Goal: Task Accomplishment & Management: Use online tool/utility

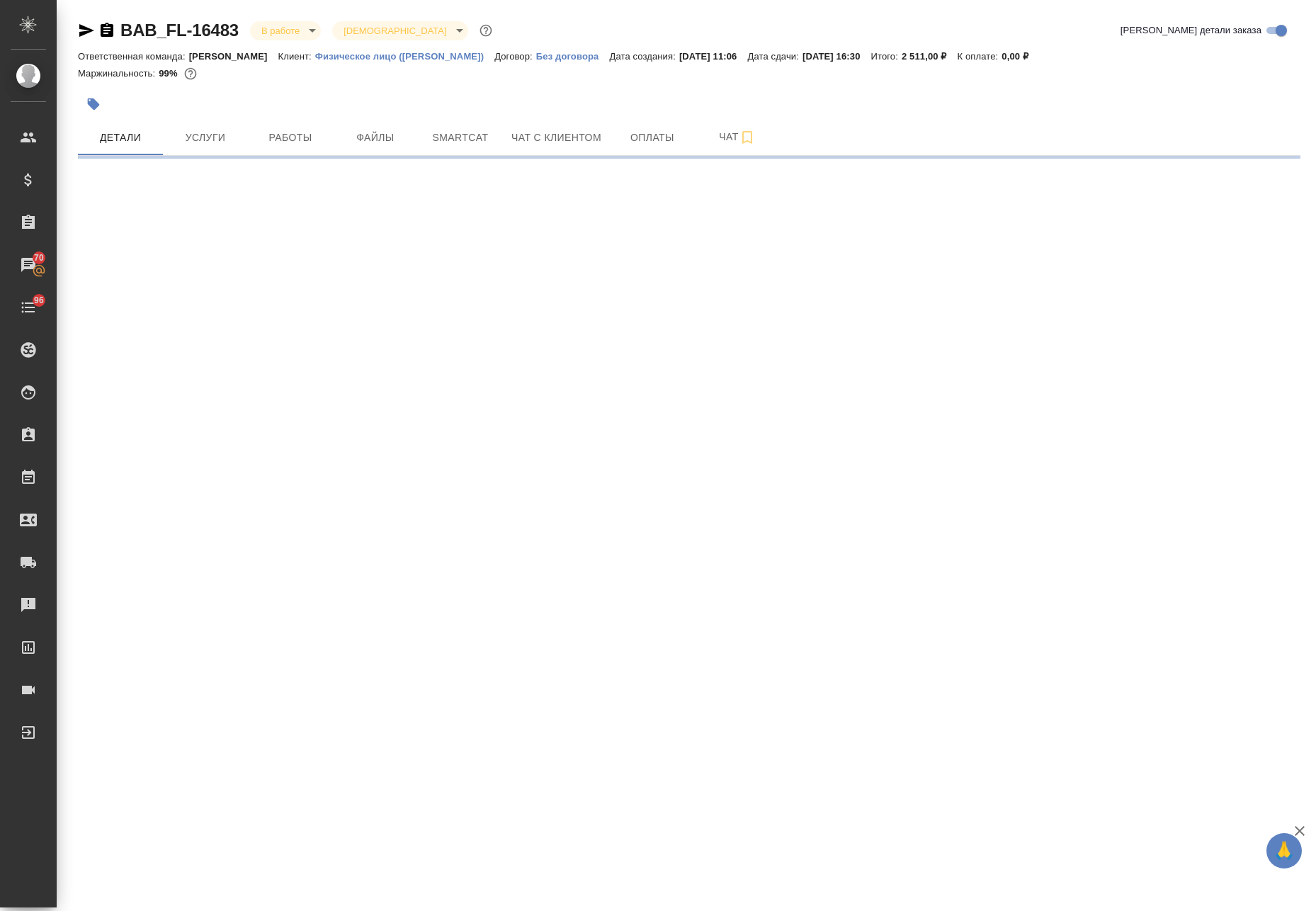
select select "RU"
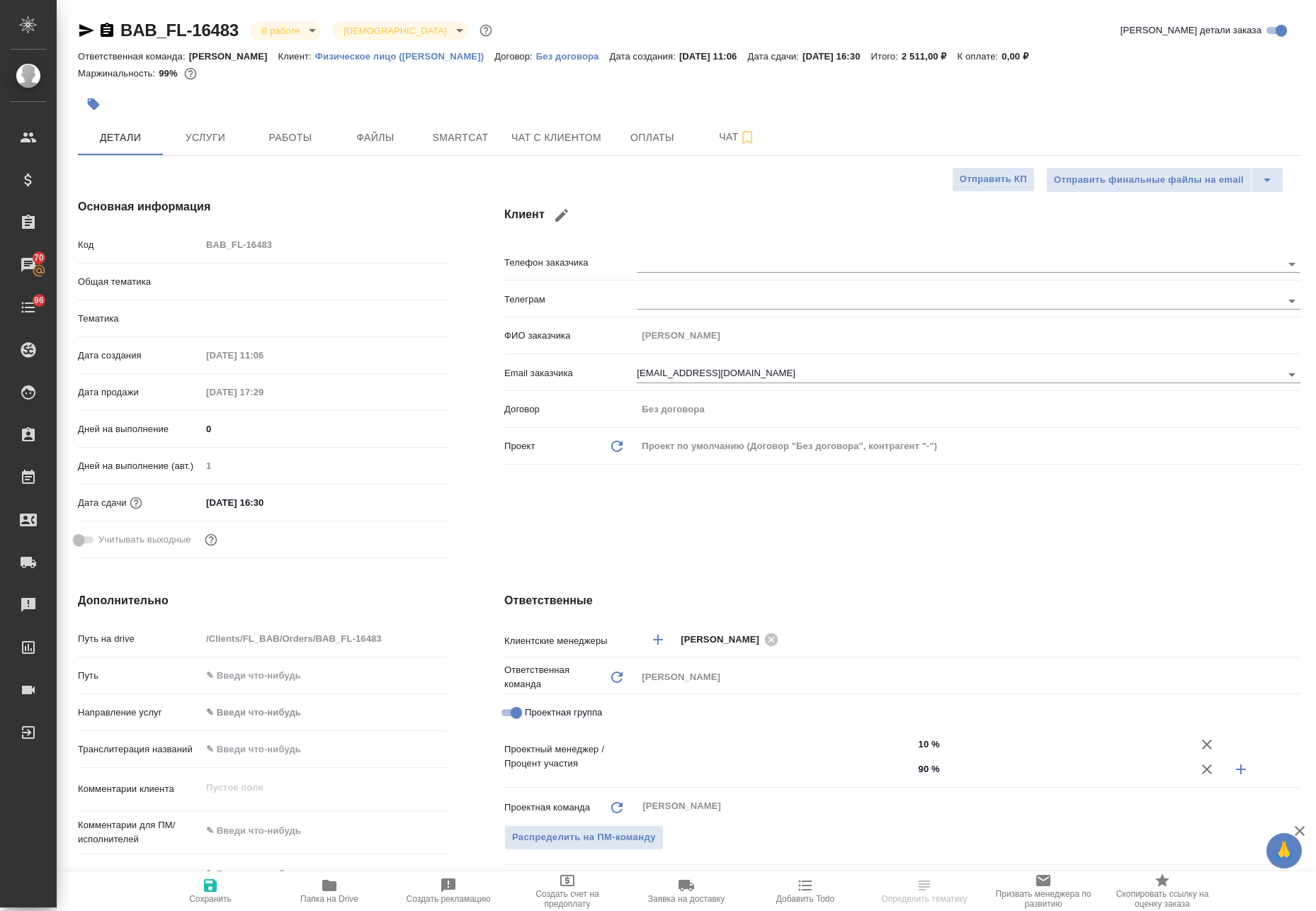
type textarea "x"
type input "[PERSON_NAME]"
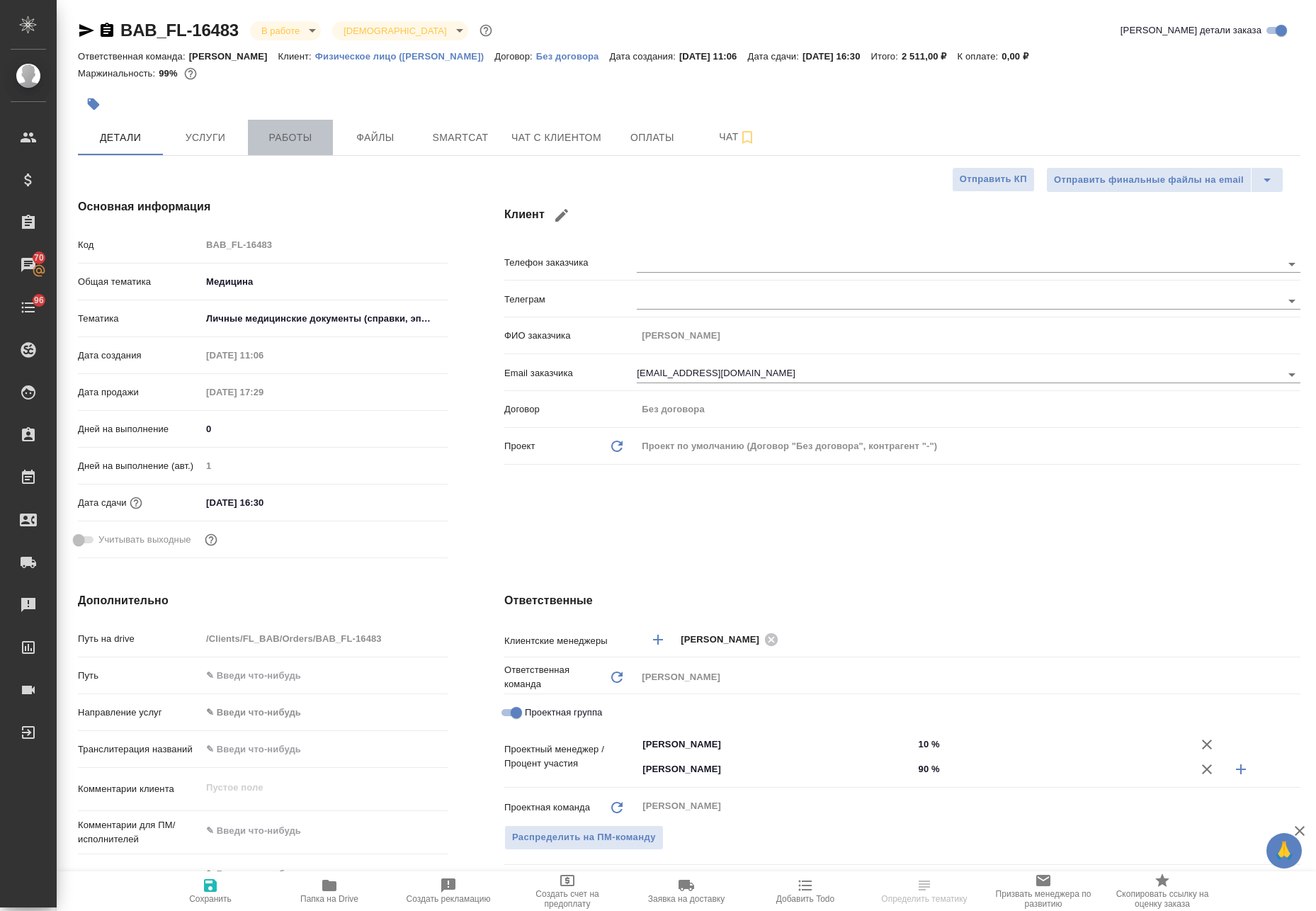
click at [293, 132] on span "Работы" at bounding box center [290, 137] width 68 height 17
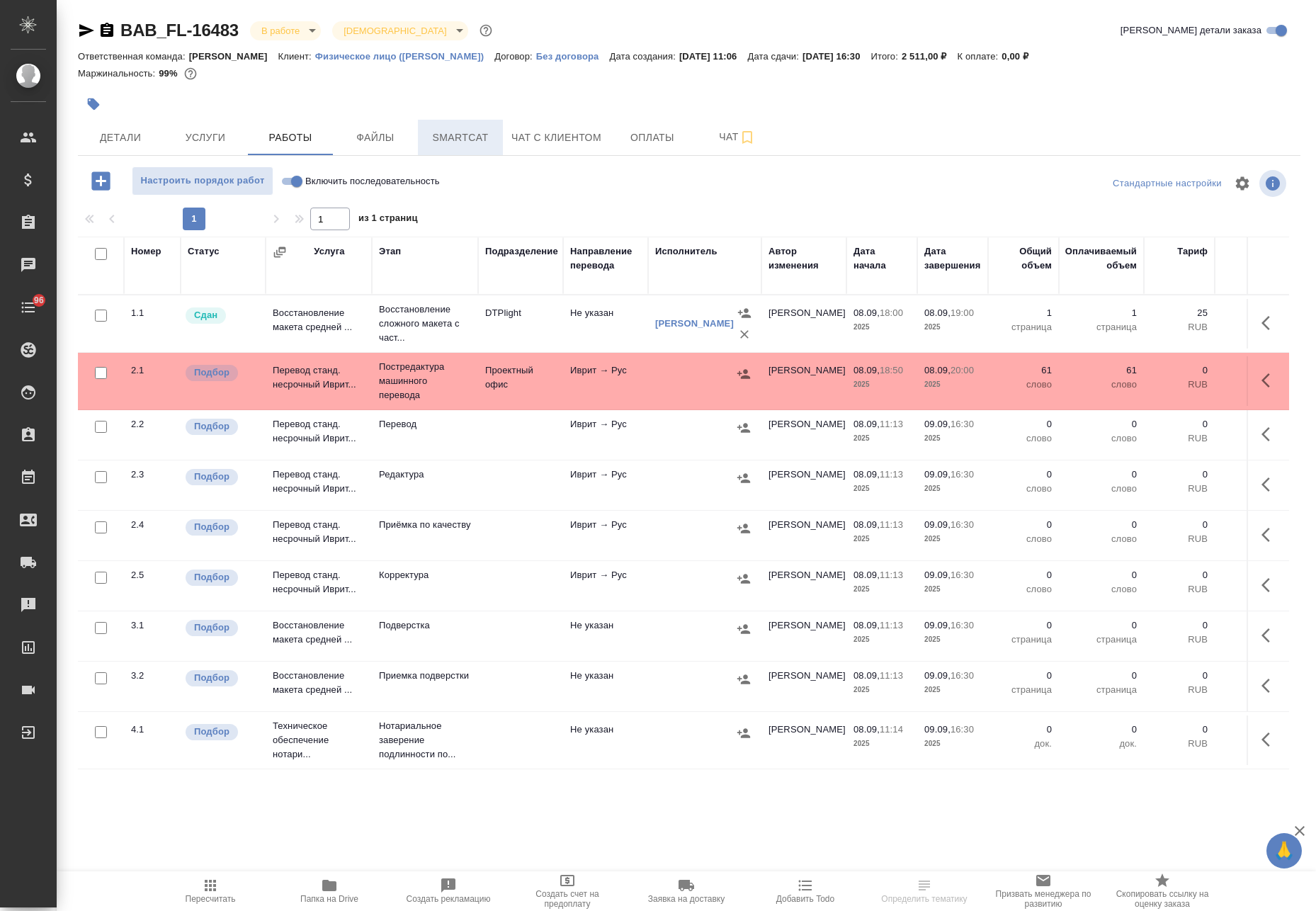
drag, startPoint x: 465, startPoint y: 115, endPoint x: 472, endPoint y: 144, distance: 29.8
click at [472, 144] on div "BAB_FL-16483 В работе inProgress Святая троица holyTrinity Кратко детали заказа…" at bounding box center [689, 561] width 1239 height 1123
click at [472, 144] on span "Smartcat" at bounding box center [461, 137] width 68 height 17
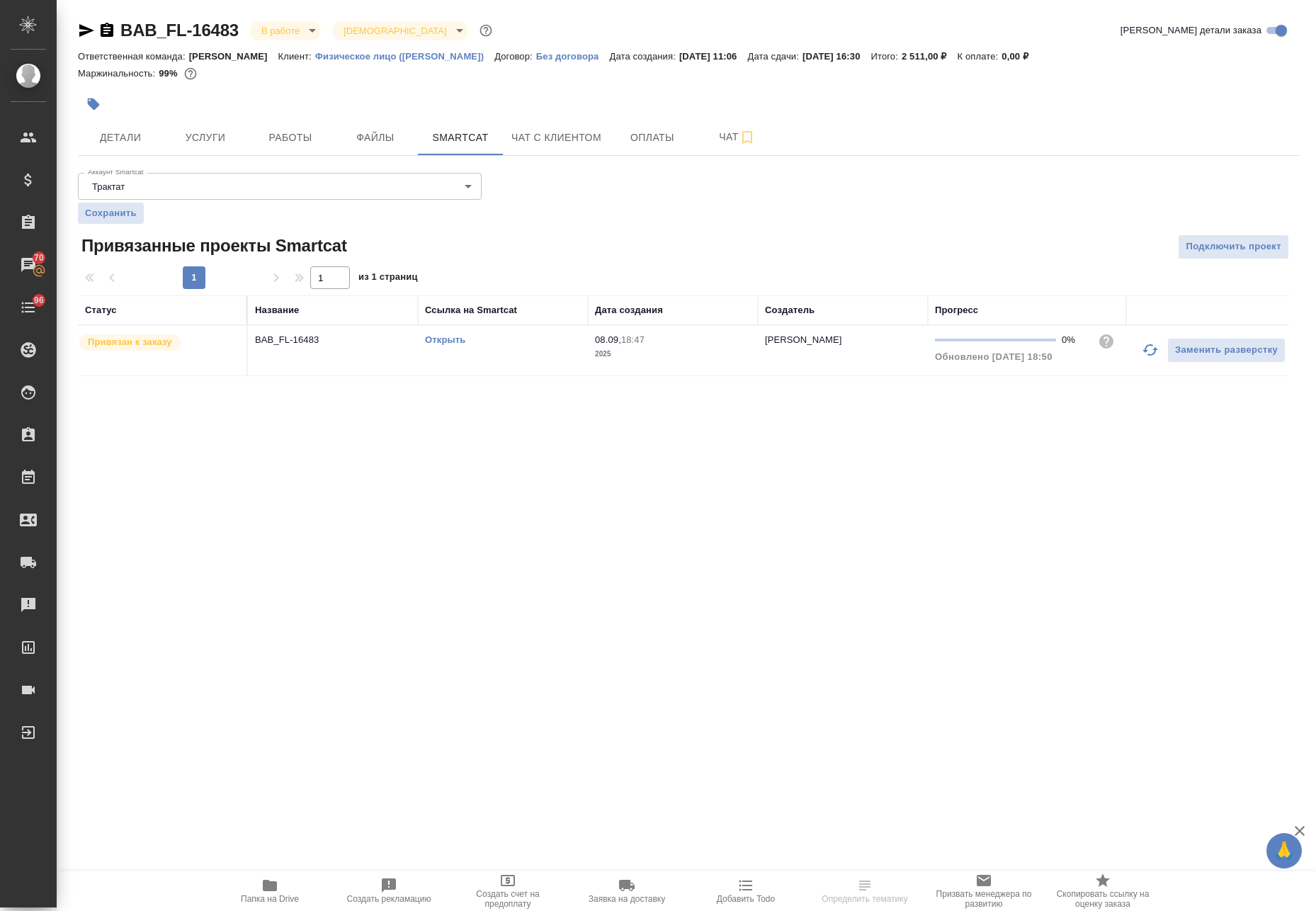
click at [141, 441] on div ".cls-1 fill:#fff; AWATERA Avdeenko Kirill Клиенты Спецификации Заказы 70 Чаты 9…" at bounding box center [658, 456] width 1316 height 911
click at [457, 340] on link "Открыть" at bounding box center [445, 339] width 41 height 11
